Goal: Task Accomplishment & Management: Manage account settings

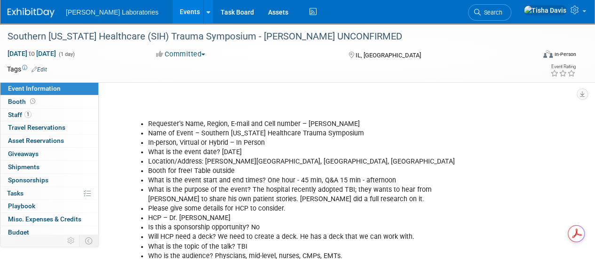
scroll to position [474, 0]
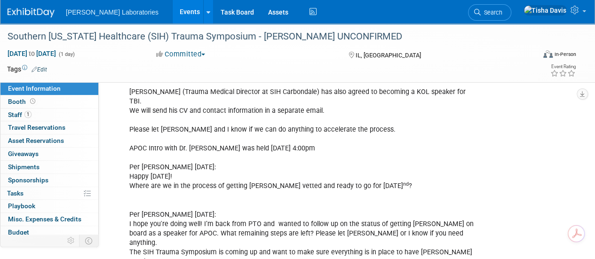
scroll to position [255, 0]
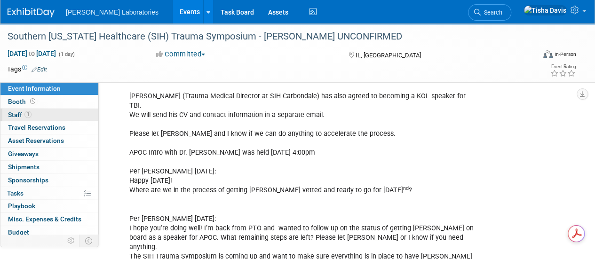
click at [19, 111] on span "Staff 1" at bounding box center [19, 115] width 23 height 8
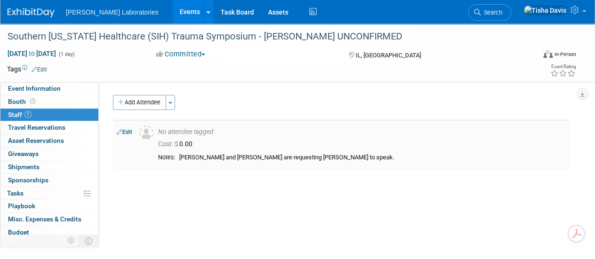
drag, startPoint x: 180, startPoint y: 157, endPoint x: 254, endPoint y: 154, distance: 73.8
click at [254, 154] on div "[PERSON_NAME] and [PERSON_NAME] are requesting [PERSON_NAME] to speak." at bounding box center [372, 158] width 386 height 8
click at [46, 101] on link "Booth" at bounding box center [49, 101] width 98 height 13
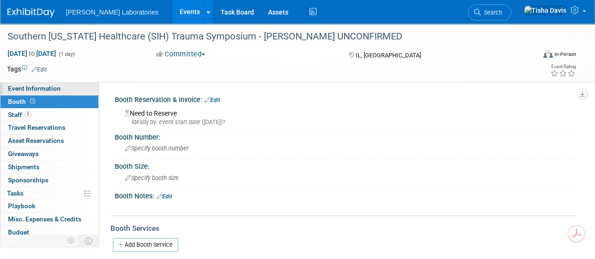
click at [64, 90] on link "Event Information" at bounding box center [49, 88] width 98 height 13
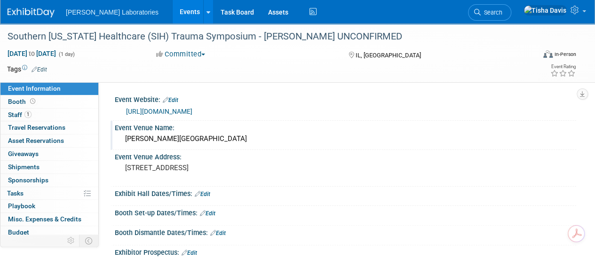
drag, startPoint x: 127, startPoint y: 138, endPoint x: 219, endPoint y: 139, distance: 91.2
click at [219, 139] on div "[PERSON_NAME][GEOGRAPHIC_DATA]" at bounding box center [345, 139] width 447 height 15
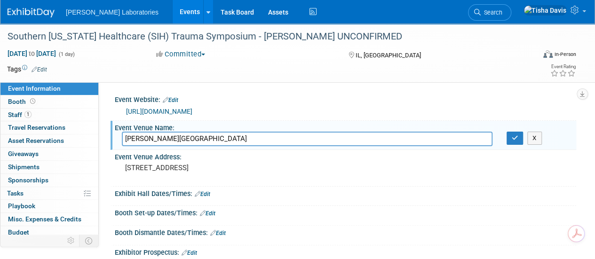
click at [219, 139] on input "[PERSON_NAME][GEOGRAPHIC_DATA]" at bounding box center [307, 139] width 370 height 15
click at [536, 137] on button "X" at bounding box center [534, 138] width 15 height 13
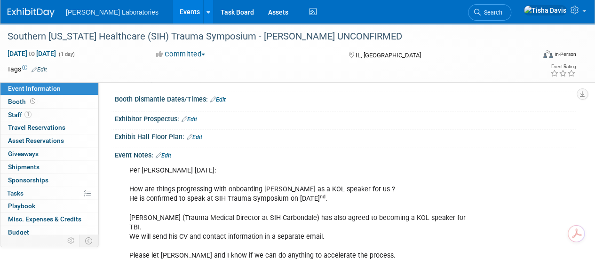
scroll to position [140, 0]
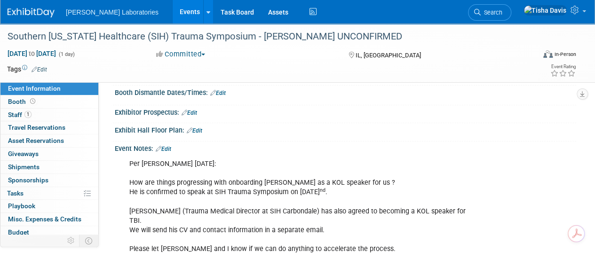
click at [167, 147] on link "Edit" at bounding box center [164, 149] width 16 height 7
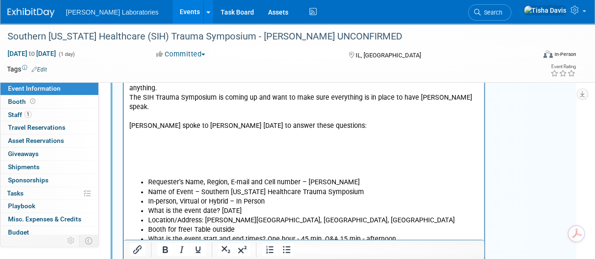
scroll to position [414, 0]
click at [149, 119] on p "Per [PERSON_NAME] [DATE]: How are things progressing with onboarding [PERSON_NA…" at bounding box center [303, 32] width 349 height 292
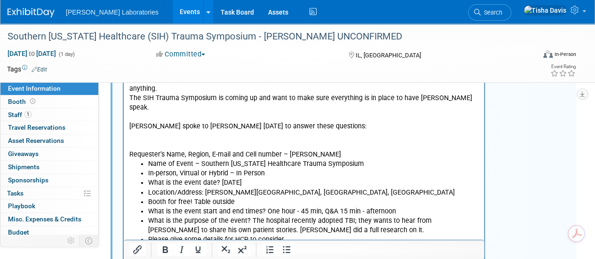
click at [149, 119] on p "Per [PERSON_NAME] [DATE]: How are things progressing with onboarding [PERSON_NA…" at bounding box center [303, 23] width 349 height 274
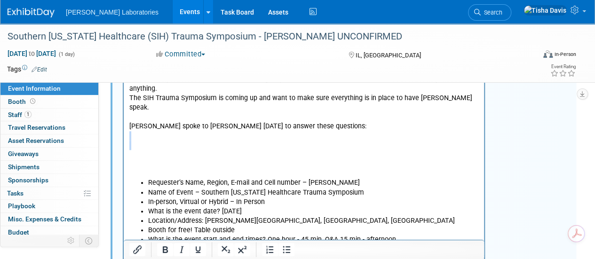
click at [149, 119] on p "Per [PERSON_NAME] [DATE]: How are things progressing with onboarding [PERSON_NA…" at bounding box center [303, 32] width 349 height 292
click at [140, 138] on p "Per [PERSON_NAME] [DATE]: How are things progressing with onboarding [PERSON_NA…" at bounding box center [303, 32] width 349 height 292
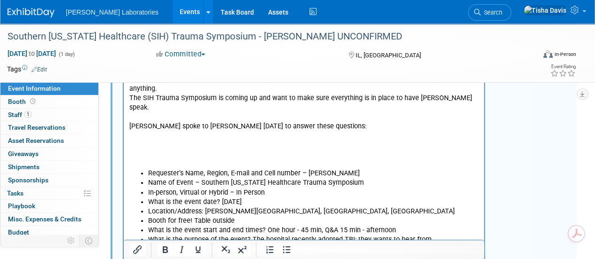
click at [140, 138] on body "Per [PERSON_NAME] [DATE]: How are things progressing with onboarding [PERSON_NA…" at bounding box center [304, 117] width 350 height 462
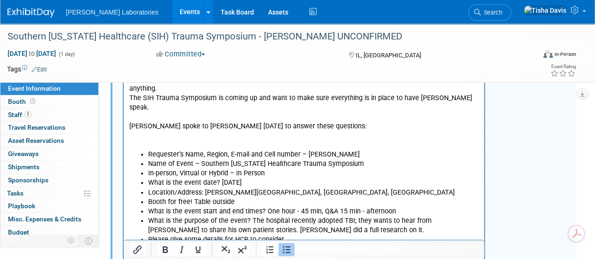
click at [140, 150] on ul "Requester’s Name, Region, E-mail and Cell number – [PERSON_NAME] Name of Event …" at bounding box center [303, 230] width 349 height 160
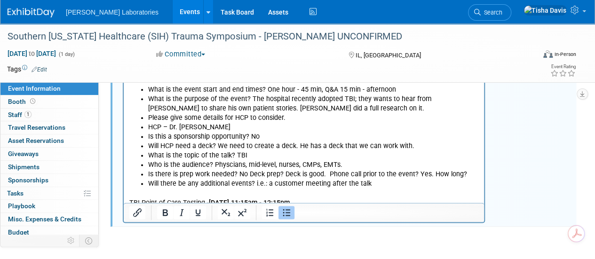
scroll to position [539, 0]
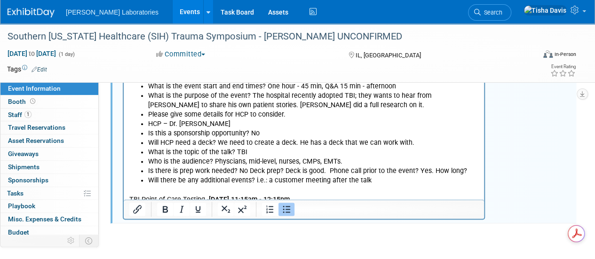
click at [163, 206] on icon "Bold" at bounding box center [165, 209] width 5 height 7
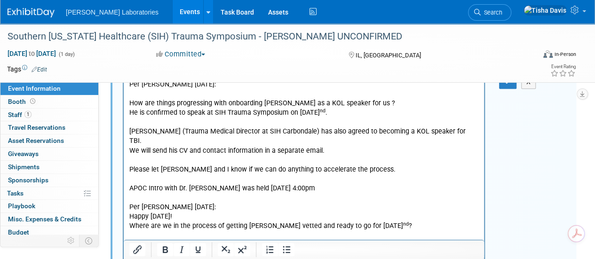
scroll to position [187, 0]
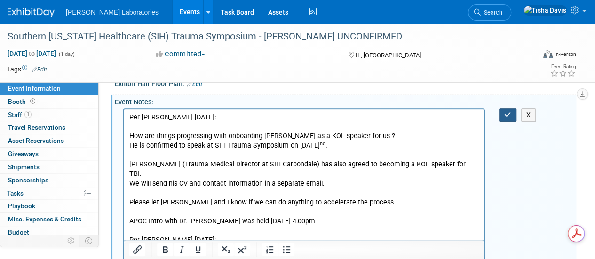
click at [510, 111] on icon "button" at bounding box center [507, 114] width 7 height 7
